Goal: Find specific page/section: Find specific page/section

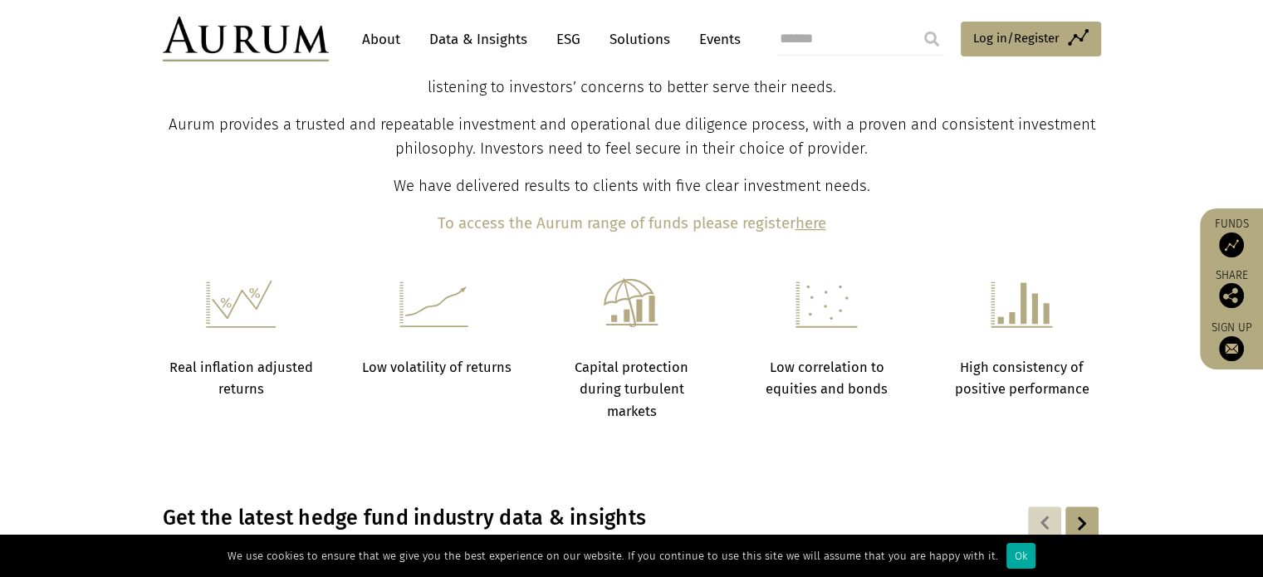
scroll to position [684, 0]
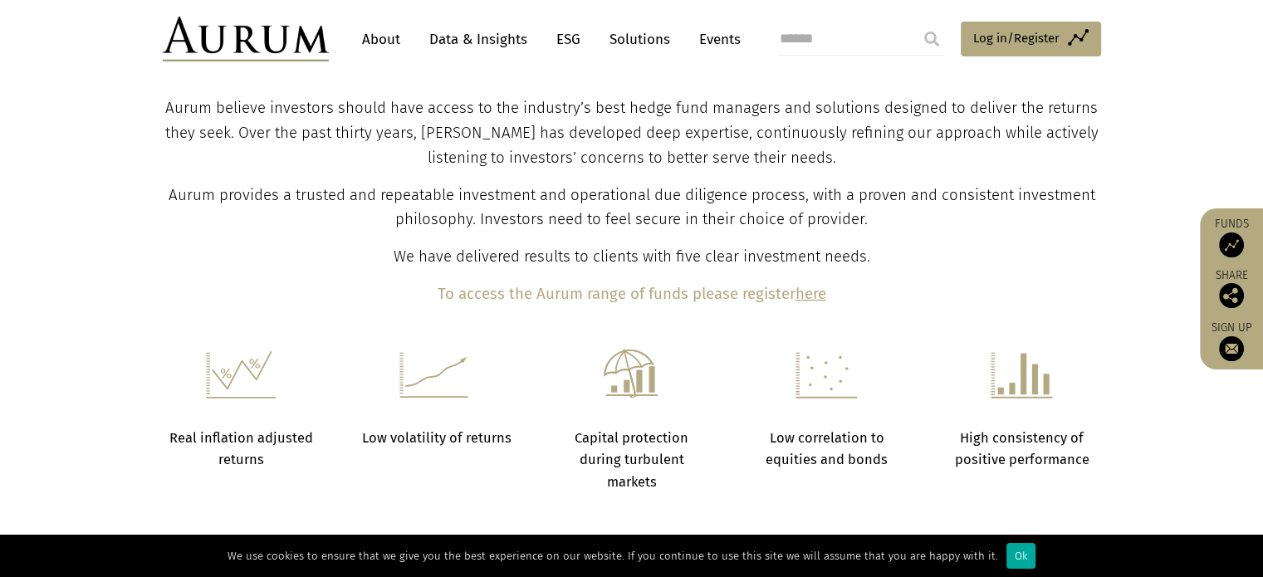
click at [641, 46] on link "Solutions" at bounding box center [639, 39] width 77 height 31
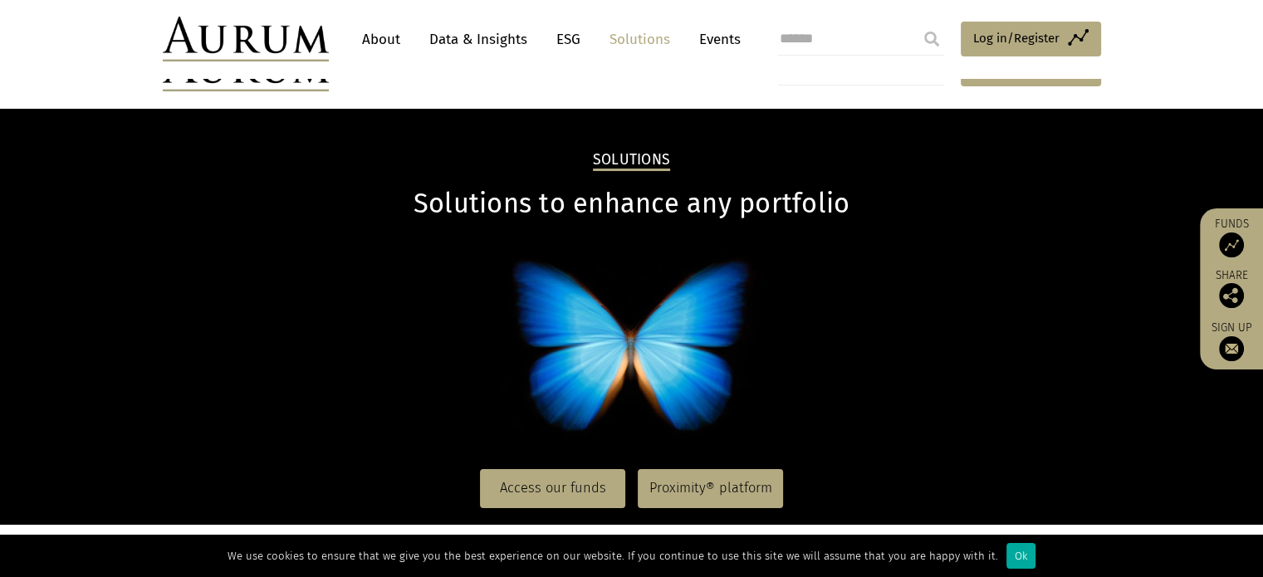
scroll to position [38, 0]
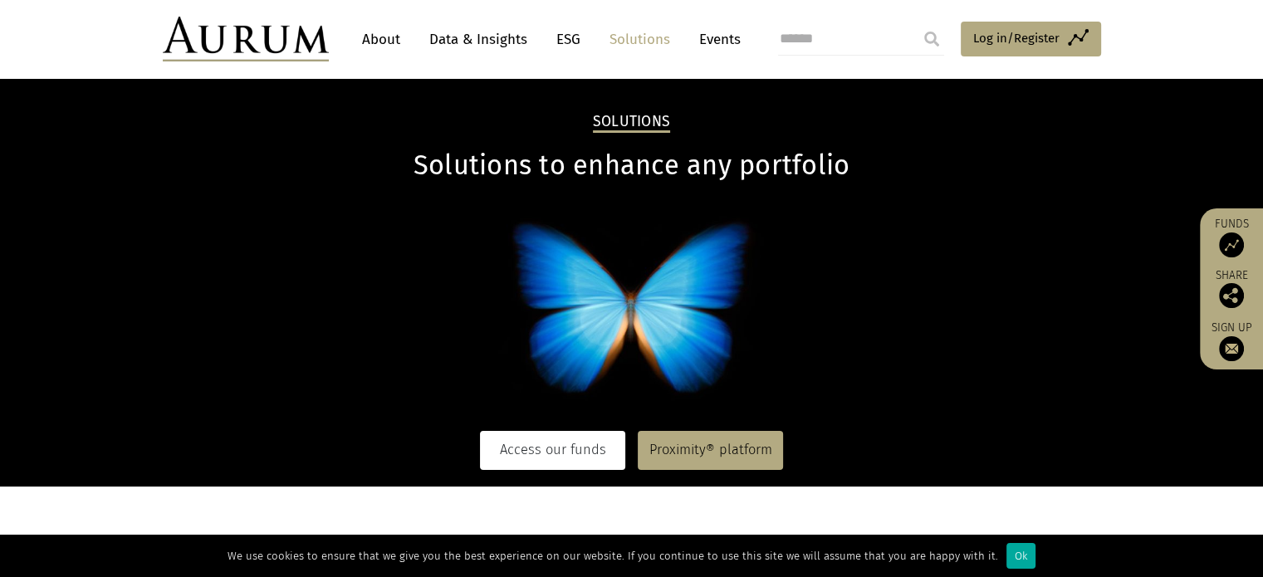
click at [572, 463] on link "Access our funds" at bounding box center [552, 450] width 145 height 38
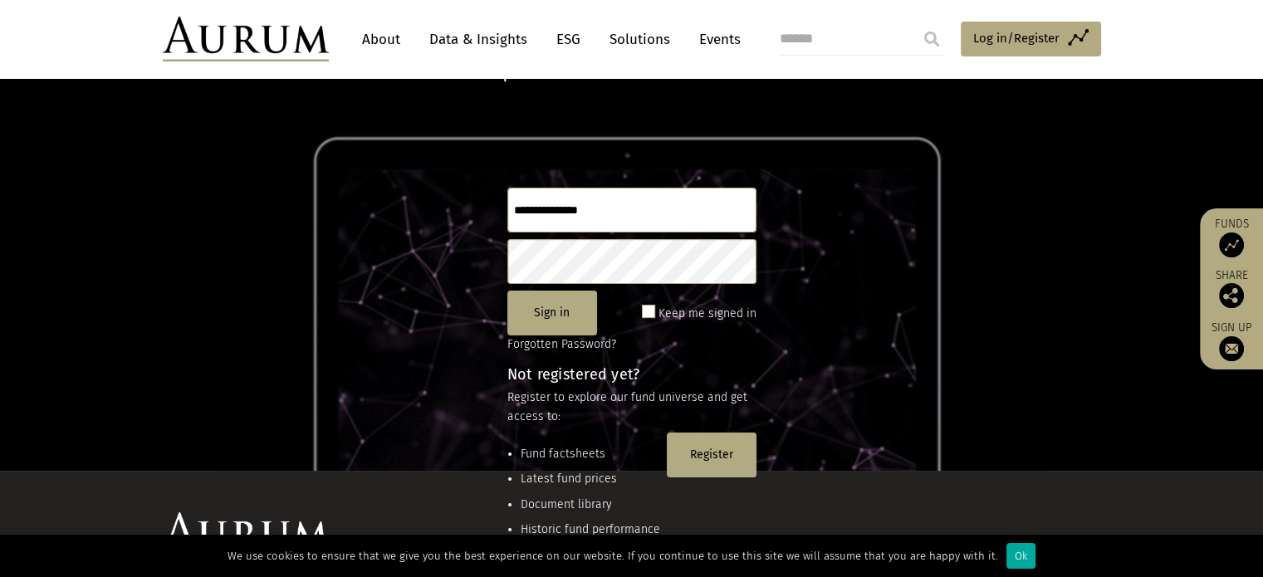
scroll to position [105, 0]
